Goal: Task Accomplishment & Management: Use online tool/utility

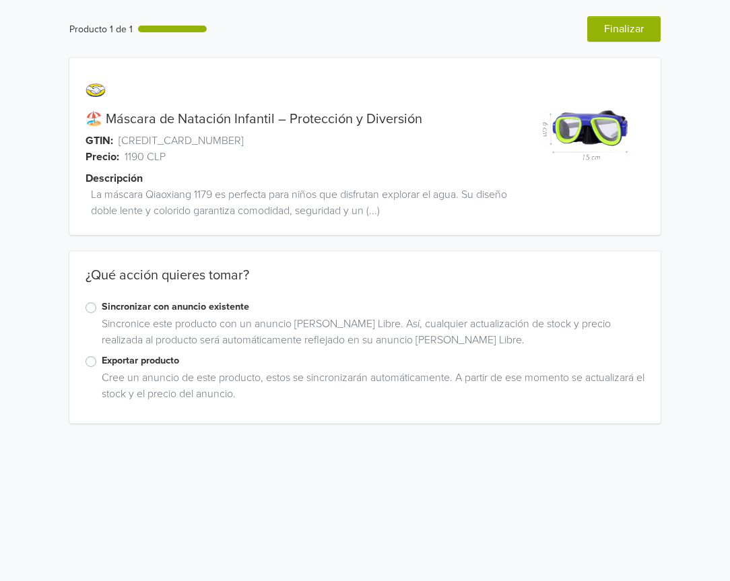
click at [102, 361] on label "Exportar producto" at bounding box center [373, 360] width 543 height 15
click at [0, 0] on input "Exportar producto" at bounding box center [0, 0] width 0 height 0
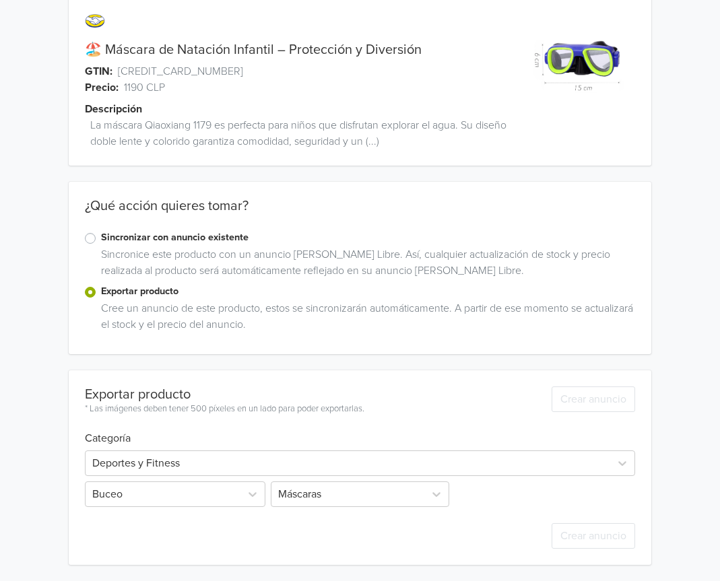
scroll to position [170, 0]
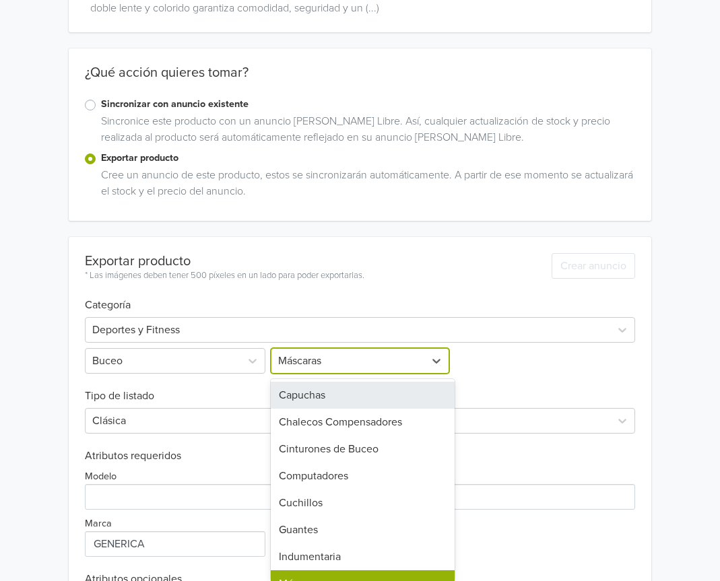
click at [317, 374] on div "10 results available. Use Up and Down to choose options, press Enter to select …" at bounding box center [360, 361] width 184 height 26
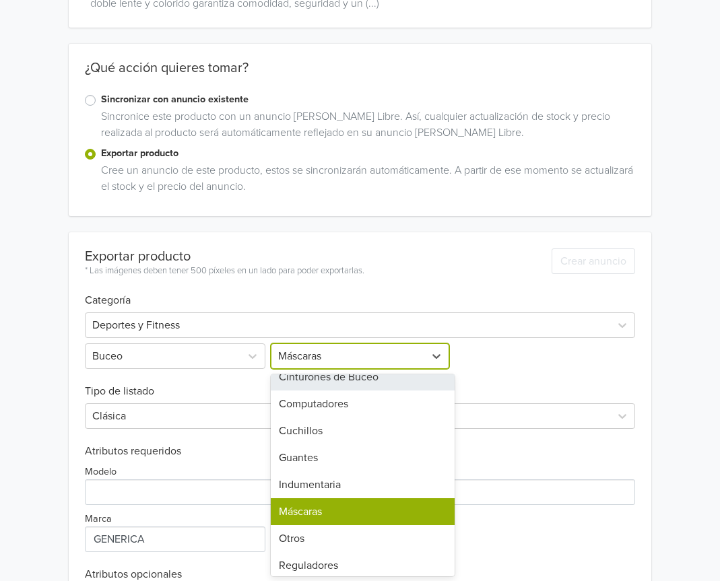
scroll to position [73, 0]
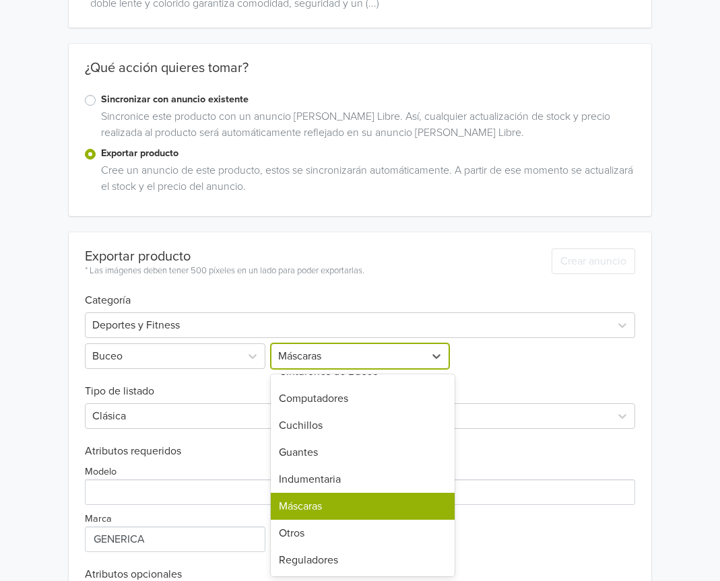
click at [379, 512] on div "Máscaras" at bounding box center [363, 506] width 184 height 27
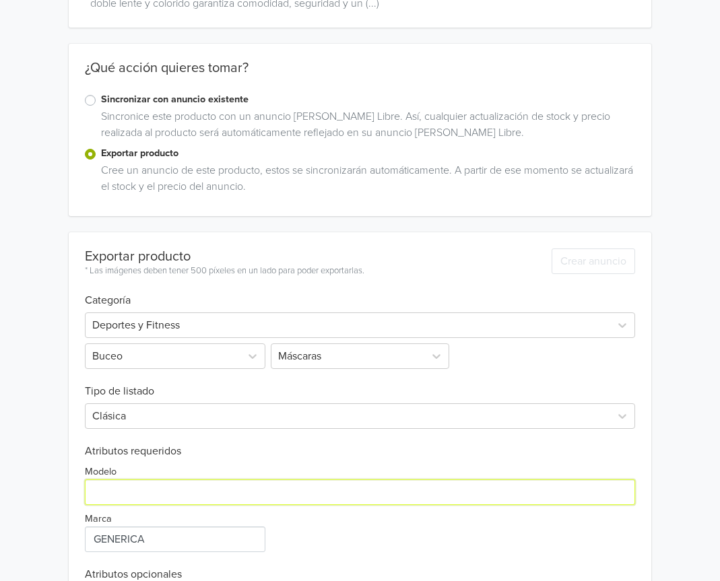
click at [160, 483] on input "Modelo" at bounding box center [360, 492] width 551 height 26
type input "ÚNICO"
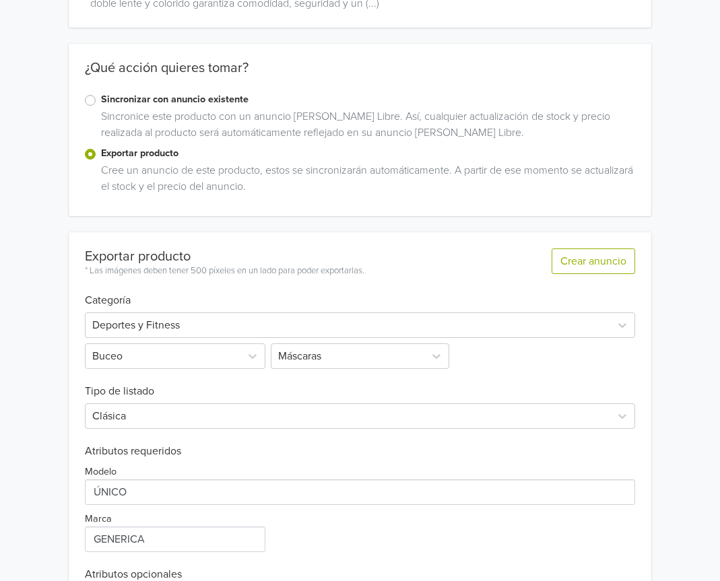
click at [359, 543] on div "Modelo Marca" at bounding box center [360, 505] width 551 height 94
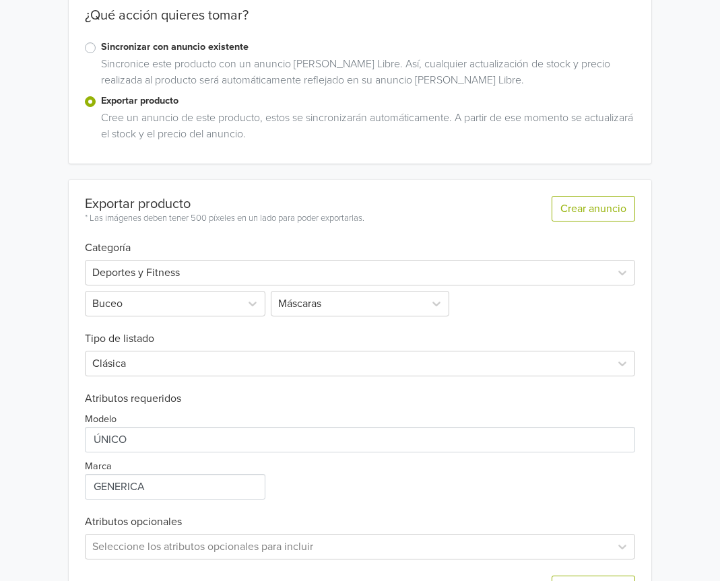
scroll to position [312, 0]
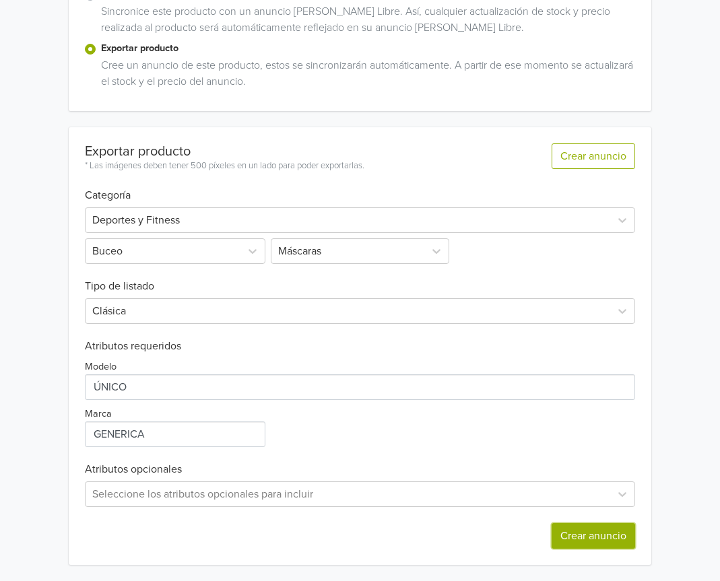
click at [560, 537] on button "Crear anuncio" at bounding box center [592, 536] width 83 height 26
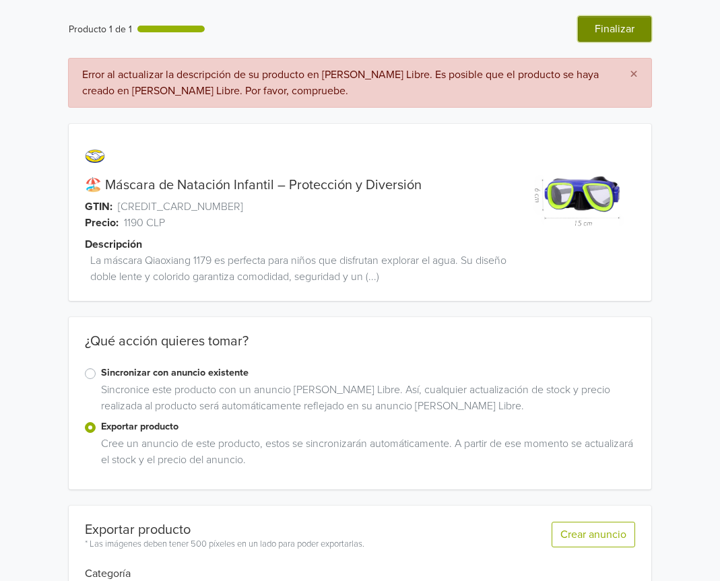
click at [621, 28] on button "Finalizar" at bounding box center [614, 29] width 73 height 26
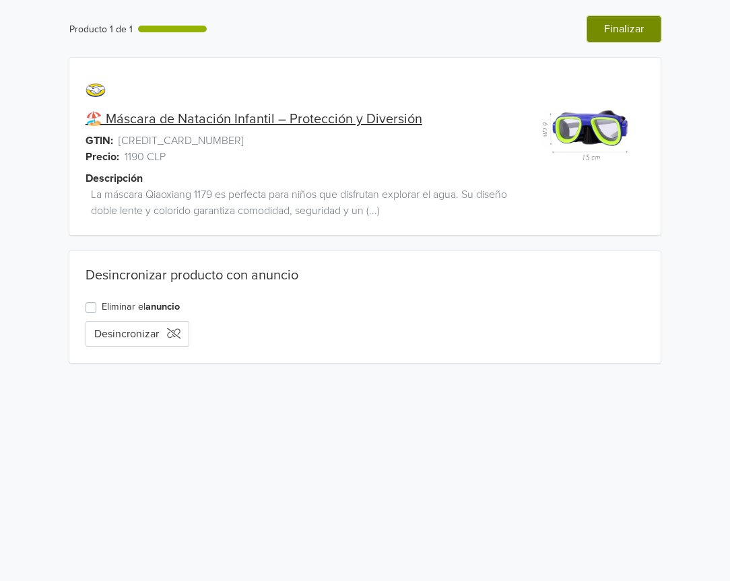
click at [600, 28] on button "Finalizar" at bounding box center [623, 29] width 73 height 26
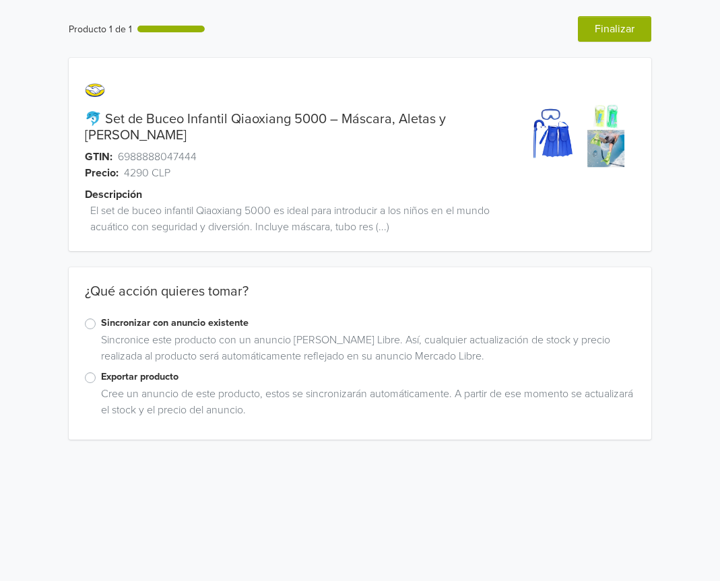
click at [101, 370] on label "Exportar producto" at bounding box center [368, 377] width 535 height 15
click at [0, 0] on input "Exportar producto" at bounding box center [0, 0] width 0 height 0
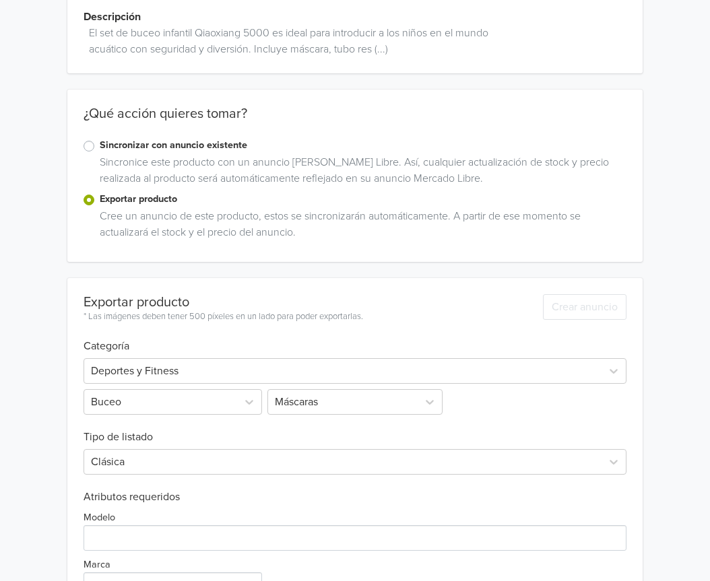
scroll to position [312, 0]
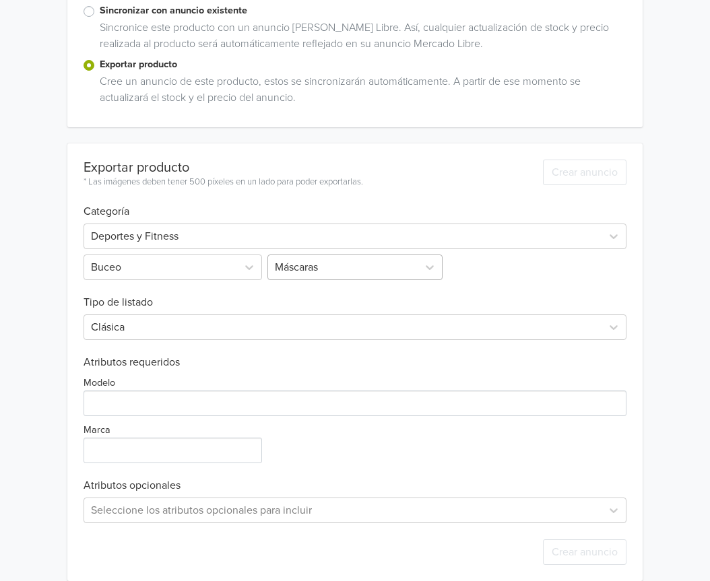
click at [299, 258] on div at bounding box center [343, 267] width 136 height 19
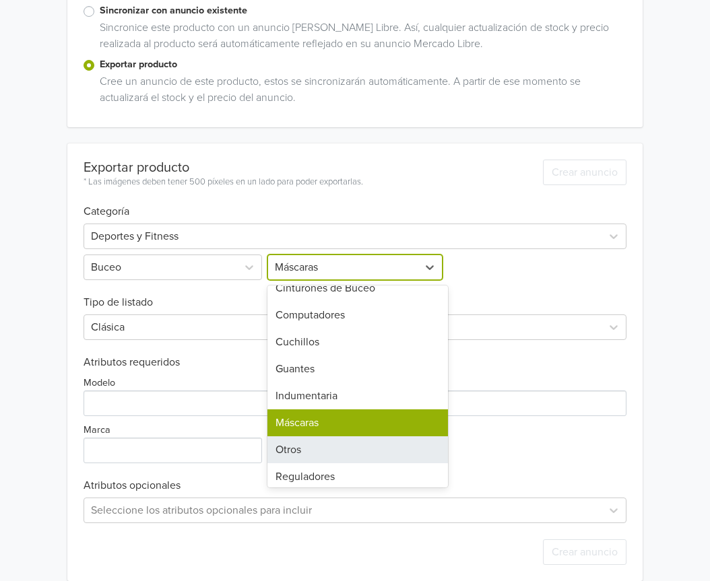
scroll to position [73, 0]
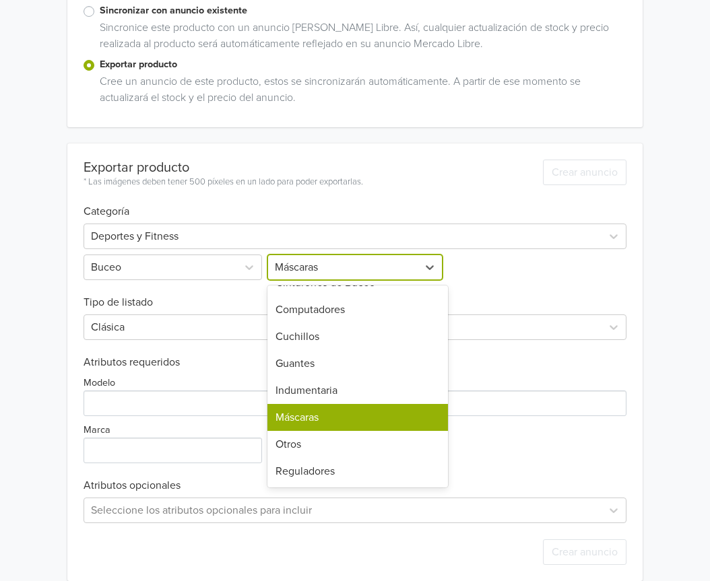
click at [193, 369] on div "Modelo Marca" at bounding box center [354, 416] width 542 height 94
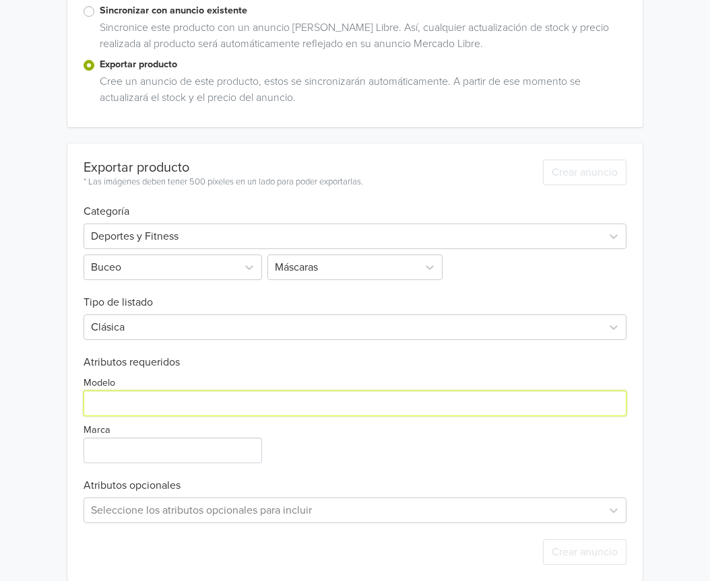
click at [179, 390] on input "Modelo" at bounding box center [354, 403] width 542 height 26
type input "ÚNICO"
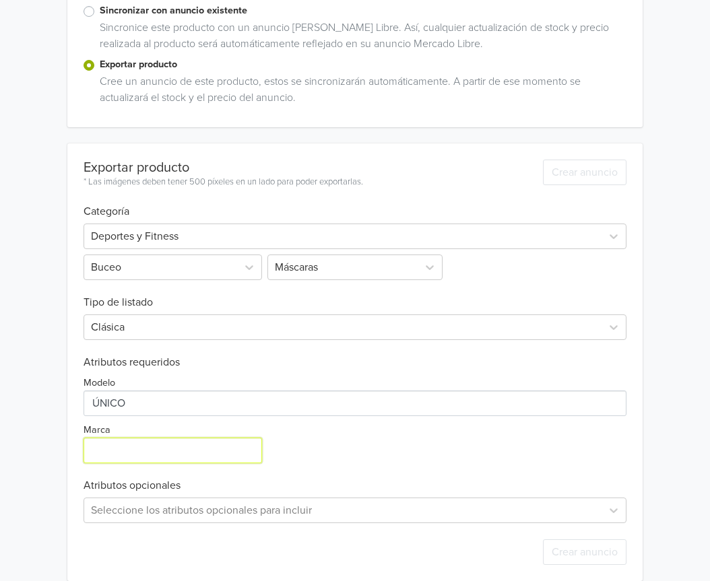
click at [184, 438] on input "Marca" at bounding box center [172, 451] width 178 height 26
type input "GENERICA"
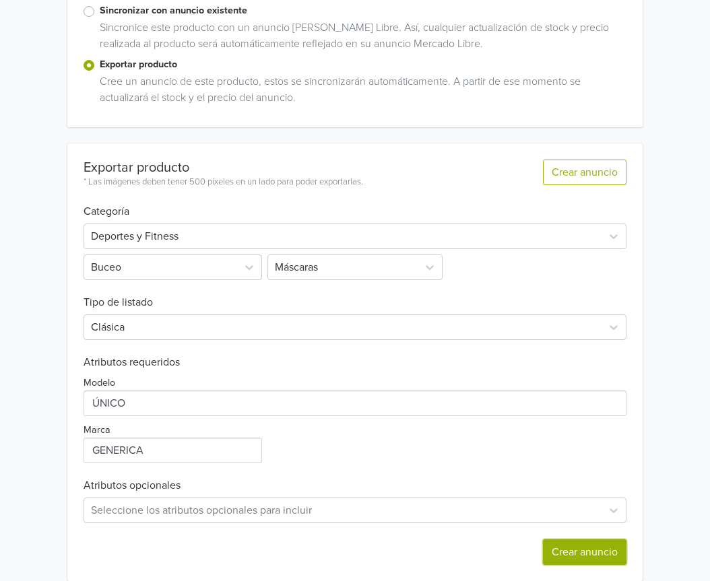
click at [596, 539] on button "Crear anuncio" at bounding box center [584, 552] width 83 height 26
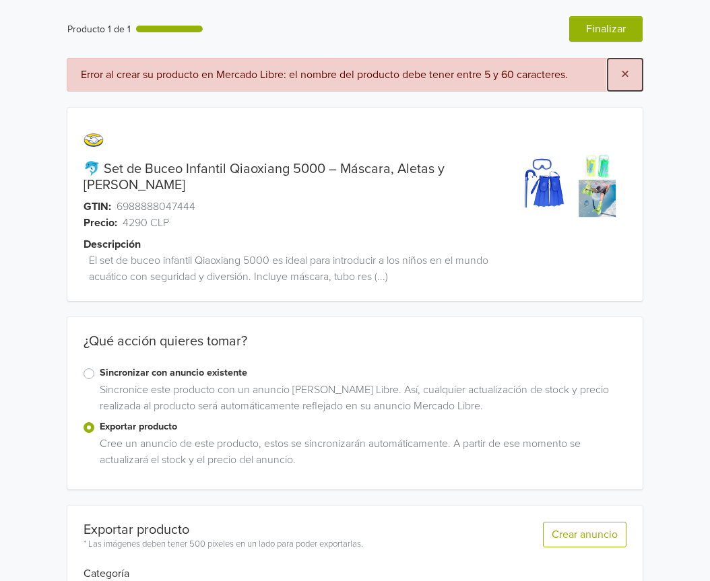
click at [621, 68] on span "×" at bounding box center [625, 75] width 8 height 20
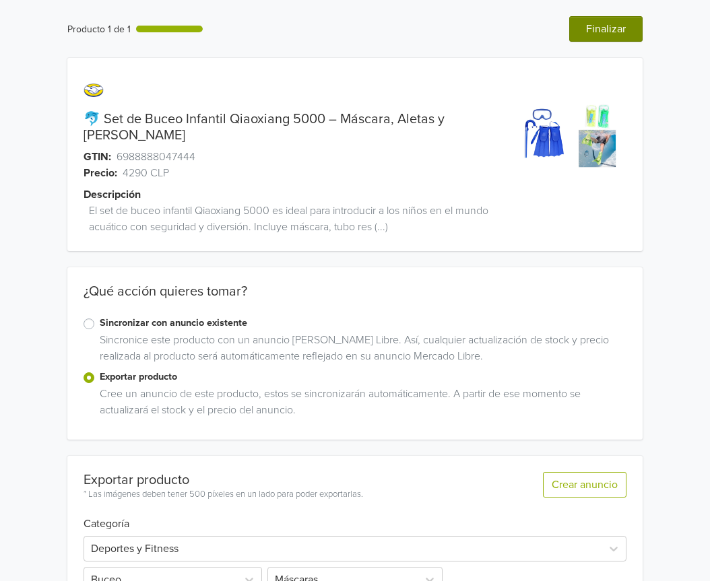
click at [596, 44] on div "Producto 1 de 1 Anterior Finalizar 🐬 Set de Buceo Infantil Qiaoxiang 5000 – Más…" at bounding box center [354, 454] width 689 height 909
click at [596, 30] on button "Finalizar" at bounding box center [605, 29] width 73 height 26
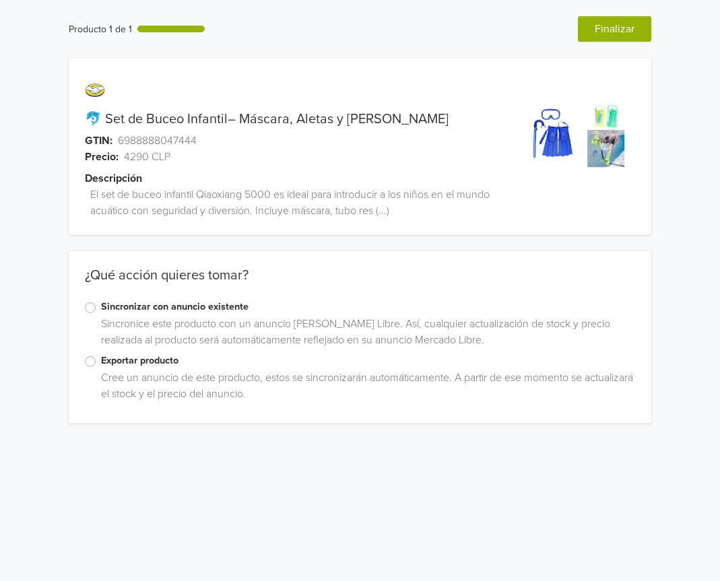
click at [101, 359] on label "Exportar producto" at bounding box center [368, 360] width 535 height 15
click at [0, 0] on input "Exportar producto" at bounding box center [0, 0] width 0 height 0
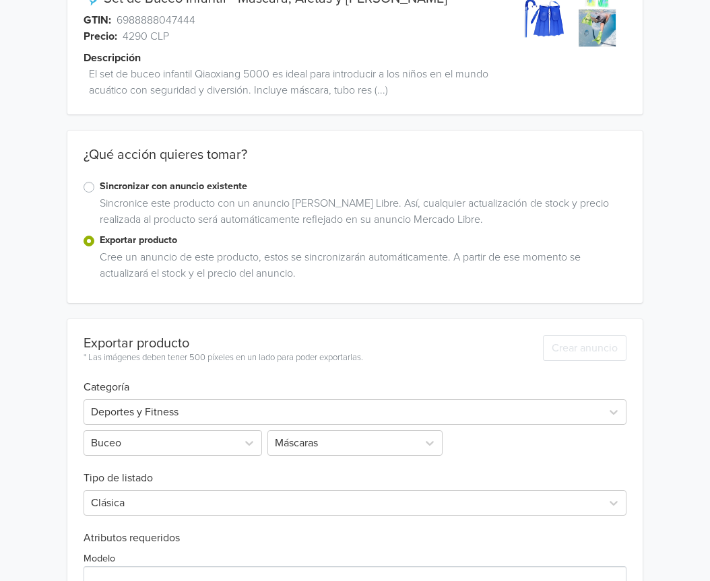
scroll to position [269, 0]
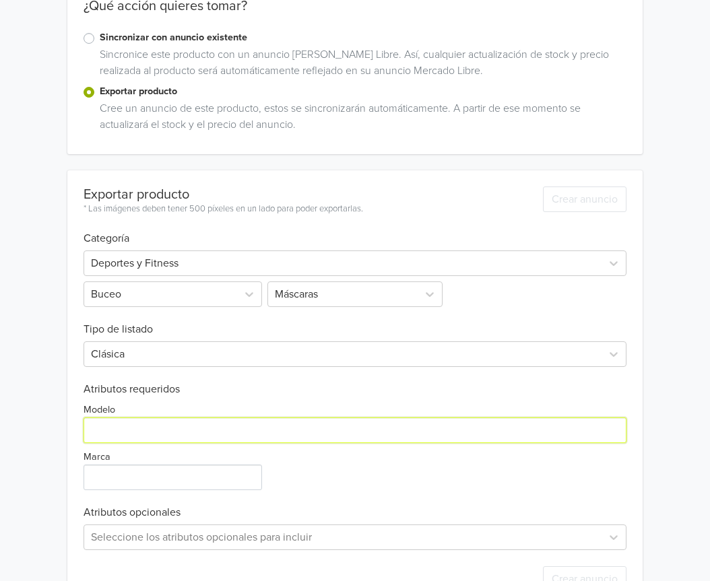
click at [169, 420] on input "Modelo" at bounding box center [354, 430] width 542 height 26
type input "ÚNICO"
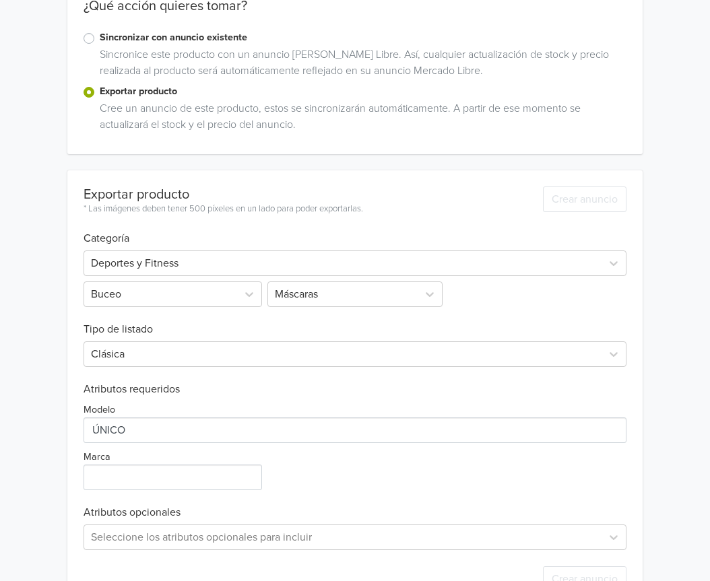
click at [169, 493] on div "Exportar producto * Las imágenes deben tener 500 píxeles en un lado para poder …" at bounding box center [354, 389] width 542 height 438
click at [168, 482] on input "Marca" at bounding box center [172, 477] width 178 height 26
type input "GENERICA"
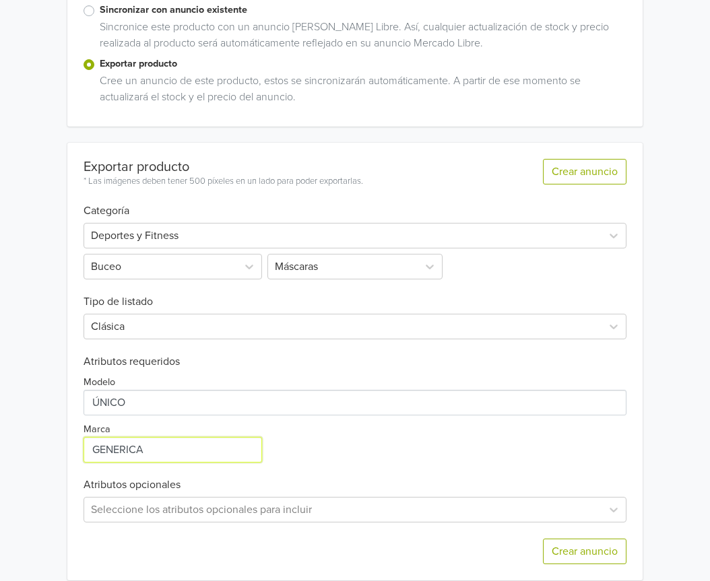
scroll to position [312, 0]
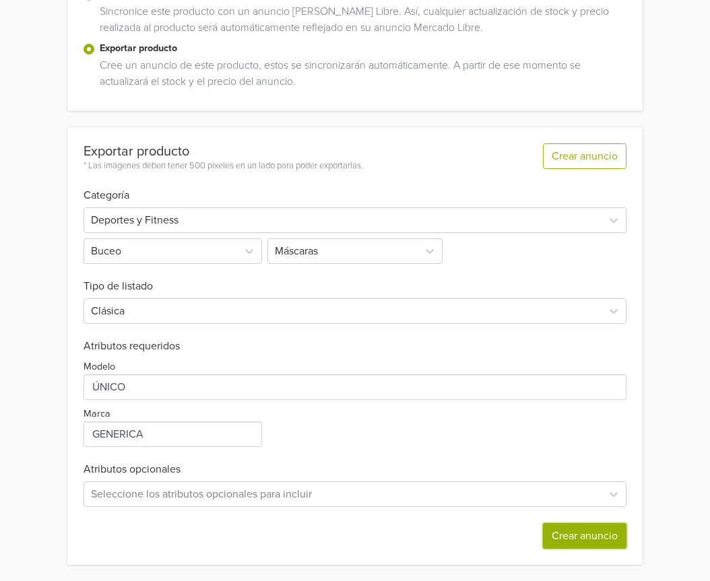
click at [569, 532] on button "Crear anuncio" at bounding box center [584, 536] width 83 height 26
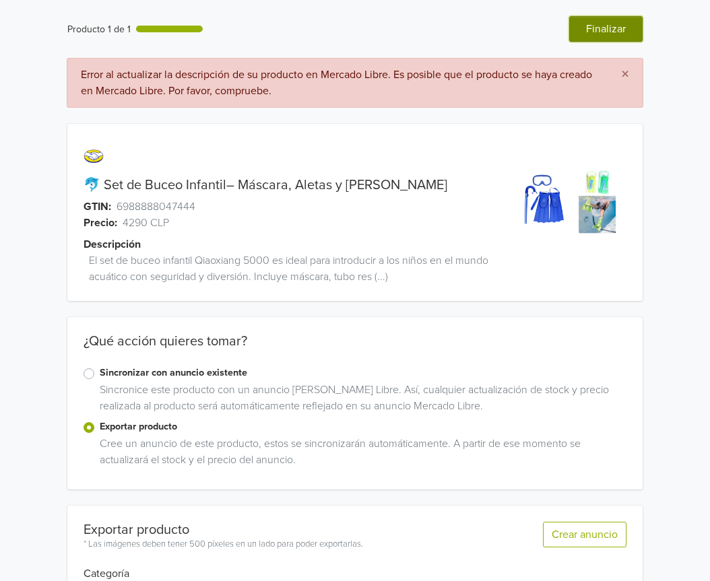
click at [599, 28] on button "Finalizar" at bounding box center [605, 29] width 73 height 26
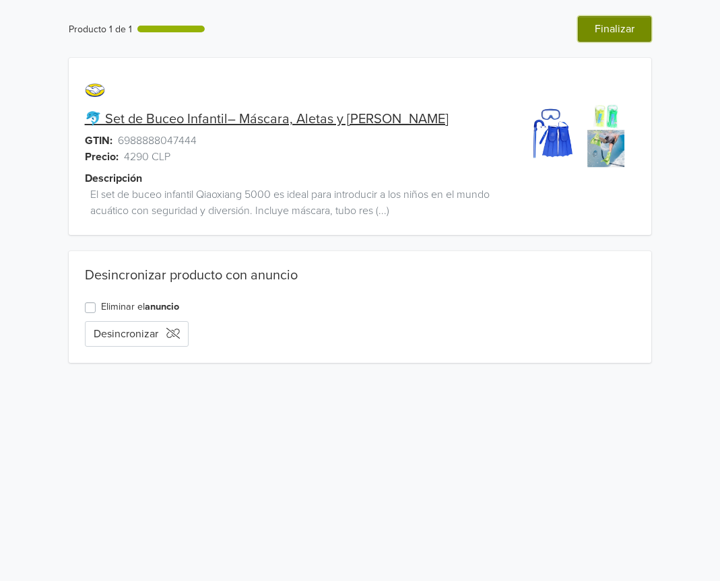
click at [601, 24] on button "Finalizar" at bounding box center [614, 29] width 73 height 26
